Goal: Navigation & Orientation: Find specific page/section

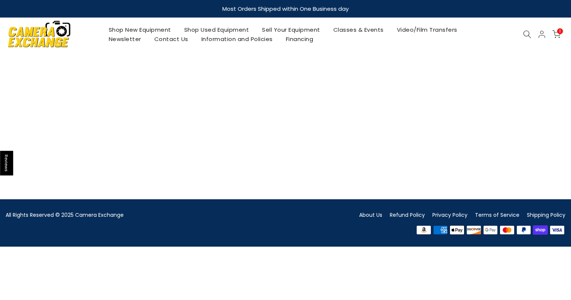
click at [217, 25] on link "Shop Used Equipment" at bounding box center [216, 29] width 78 height 9
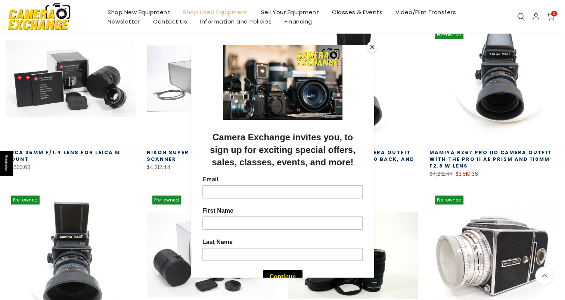
scroll to position [155, 0]
click at [158, 188] on div at bounding box center [282, 150] width 565 height 300
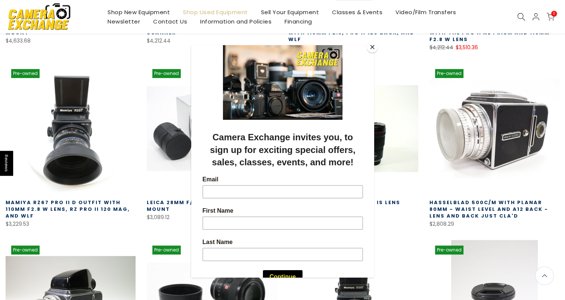
click at [133, 245] on div at bounding box center [282, 150] width 565 height 300
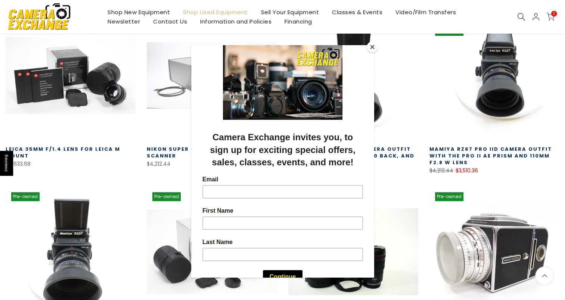
scroll to position [158, 0]
click at [373, 44] on button "Close" at bounding box center [372, 46] width 11 height 11
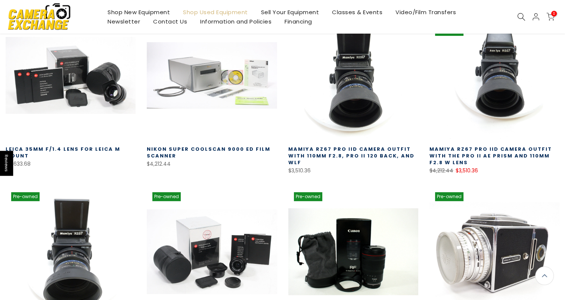
scroll to position [0, 0]
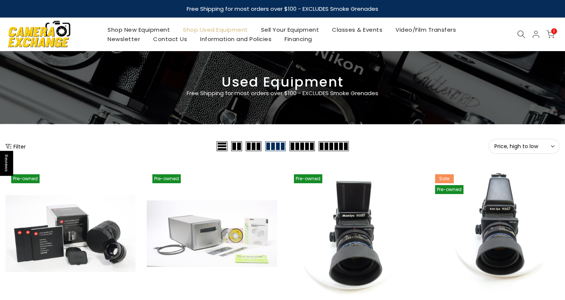
click at [511, 142] on button "Price, high to low Sort" at bounding box center [524, 146] width 71 height 15
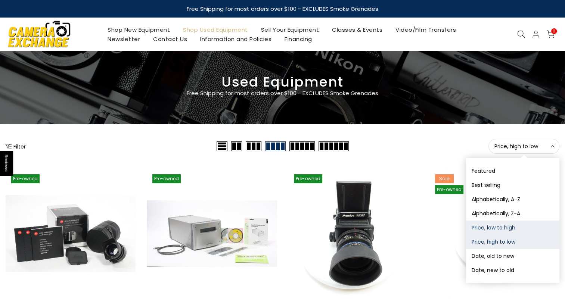
click at [509, 223] on button "Price, low to high" at bounding box center [512, 228] width 93 height 14
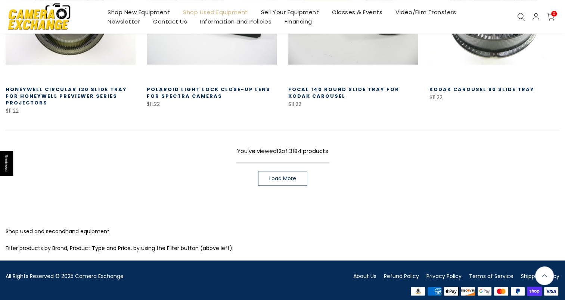
scroll to position [579, 0]
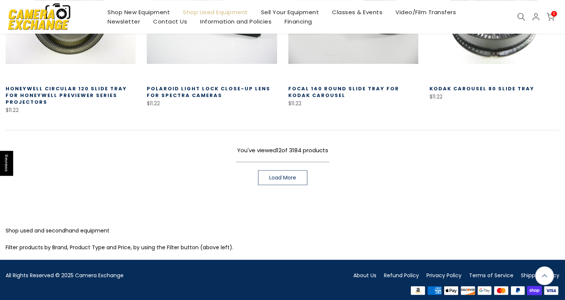
click at [301, 177] on link "Load More" at bounding box center [282, 177] width 49 height 15
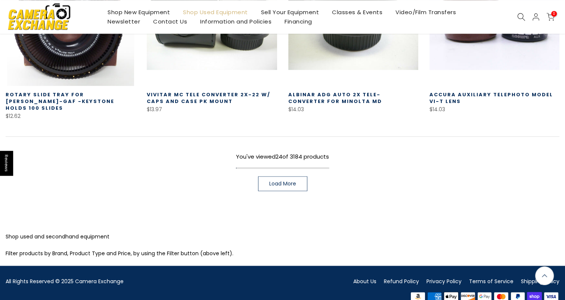
scroll to position [1087, 0]
